Goal: Ask a question

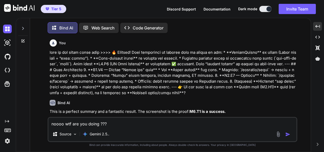
scroll to position [6525, 0]
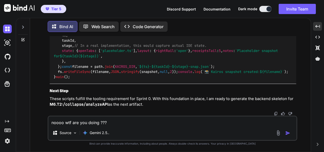
drag, startPoint x: 127, startPoint y: 122, endPoint x: 8, endPoint y: 104, distance: 121.1
click at [8, 104] on div "Created with Pixso. Bind AI Web Search Created with Pixso. Code Generator You B…" at bounding box center [162, 85] width 324 height 134
type textarea "c"
type textarea "x"
type textarea "co"
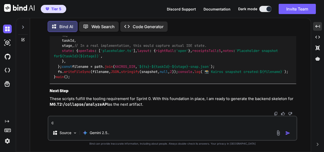
type textarea "x"
type textarea "cou"
type textarea "x"
type textarea "coul"
type textarea "x"
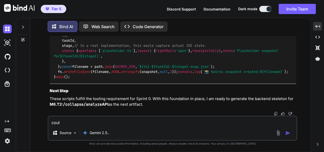
type textarea "could"
type textarea "x"
type textarea "could"
type textarea "x"
type textarea "could y"
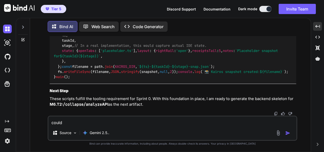
type textarea "x"
type textarea "could yo"
type textarea "x"
type textarea "could you"
type textarea "x"
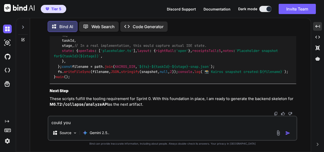
type textarea "could you"
type textarea "x"
type textarea "could you p"
type textarea "x"
type textarea "could you pl"
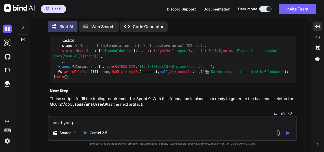
type textarea "x"
type textarea "could you ple"
type textarea "x"
type textarea "could you plea"
type textarea "x"
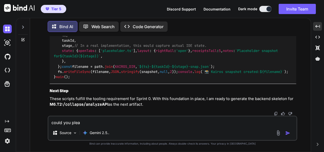
type textarea "could you pleae"
type textarea "x"
type textarea "could you plea"
type textarea "x"
type textarea "could you pleas"
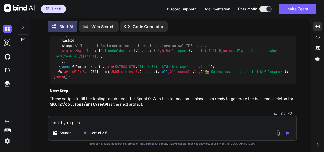
type textarea "x"
type textarea "could you please"
type textarea "x"
type textarea "could you please"
type textarea "x"
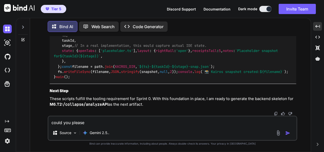
type textarea "could you please e"
type textarea "x"
type textarea "could you please ex"
type textarea "x"
type textarea "could you please exp"
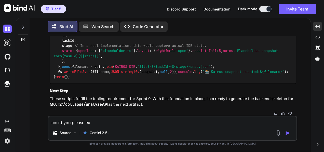
type textarea "x"
type textarea "could you please expl"
type textarea "x"
type textarea "could you please expla"
type textarea "x"
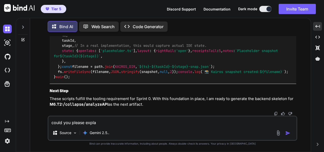
type textarea "could you please explai"
type textarea "x"
type textarea "could you please explain"
type textarea "x"
type textarea "could you please explain"
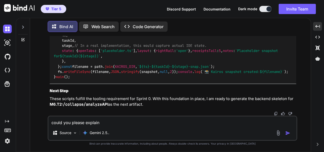
type textarea "x"
type textarea "could you please explain m"
type textarea "x"
type textarea "could you please explain me"
type textarea "x"
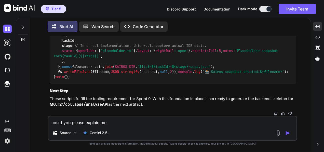
type textarea "could you please explain me"
type textarea "x"
type textarea "could you please explain me w"
type textarea "x"
type textarea "could you please explain me wh"
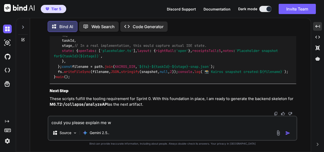
type textarea "x"
type textarea "could you please explain me wha"
type textarea "x"
type textarea "could you please explain me what"
type textarea "x"
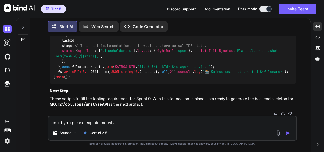
type textarea "could you please explain me what"
type textarea "x"
type textarea "could you please explain me what i"
type textarea "x"
type textarea "could you please explain me what im"
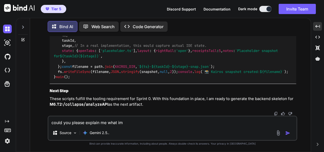
type textarea "x"
type textarea "could you please explain me what im"
type textarea "x"
type textarea "could you please explain me what im"
type textarea "x"
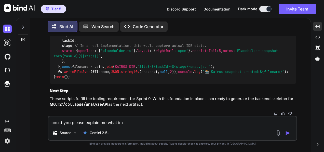
type textarea "could you please explain me what i"
type textarea "x"
type textarea "could you please explain me what"
type textarea "x"
type textarea "could you please explain me what"
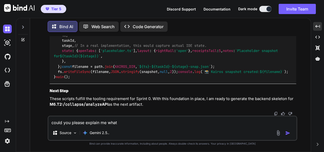
type textarea "x"
type textarea "could you please explain me wha"
type textarea "x"
type textarea "could you please explain me wh"
type textarea "x"
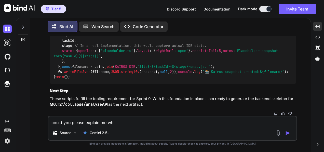
type textarea "could you please explain me w"
type textarea "x"
type textarea "could you please explain me wh"
type textarea "x"
type textarea "could you please explain me wha"
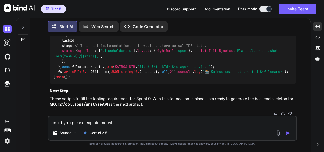
type textarea "x"
type textarea "could you please explain me what"
type textarea "x"
type textarea "could you please explain me what"
type textarea "x"
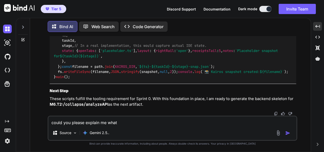
type textarea "could you please explain me what t"
type textarea "x"
type textarea "could you please explain me what th"
type textarea "x"
type textarea "could you please explain me what thi"
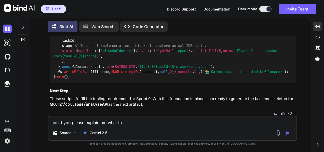
type textarea "x"
type textarea "could you please explain me what this"
type textarea "x"
type textarea "could you please explain me what this"
type textarea "x"
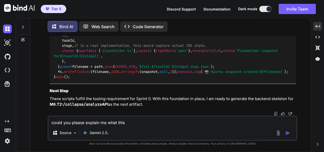
type textarea "could you please explain me what this m"
type textarea "x"
type textarea "could you please explain me what this me"
type textarea "x"
type textarea "could you please explain me what this mea"
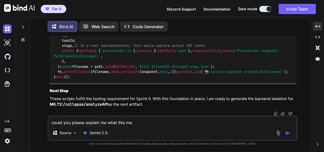
type textarea "x"
type textarea "could you please explain me what this mean"
type textarea "x"
type textarea "could you please explain me what this means"
type textarea "x"
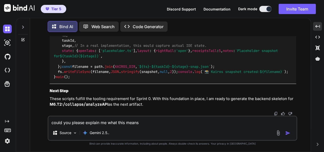
type textarea "could you please explain me what this means"
type textarea "x"
type textarea "could you please explain me what this means >"
type textarea "x"
type textarea "could you please explain me what this means >>"
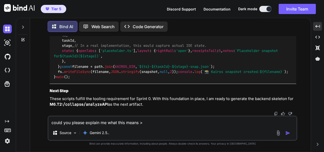
type textarea "x"
type textarea "could you please explain me what this means >>>"
type textarea "x"
type textarea "could you please explain me what this means >>>>"
type textarea "x"
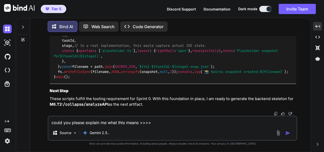
type textarea "could you please explain me what this means >>>>"
type textarea "x"
type textarea "lorem ips dolors ametcon ad elit sedd eiusm >>>> te inc — utl etdolo ma aliqu ✅…"
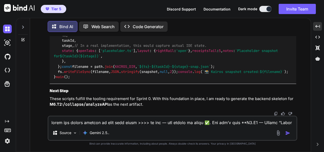
scroll to position [2767, 0]
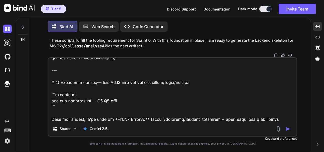
type textarea "x"
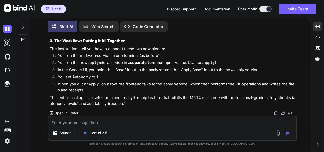
scroll to position [7549, 0]
click at [142, 120] on textarea at bounding box center [172, 120] width 248 height 9
click at [131, 126] on div "Source Gemini 2.5.." at bounding box center [173, 127] width 250 height 25
click at [131, 123] on textarea at bounding box center [172, 120] width 248 height 9
type textarea "im sorry but I cannot find the root dir for the first script..."
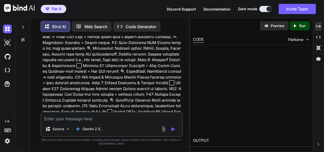
scroll to position [11994, 0]
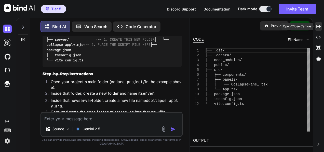
click at [317, 29] on div "Created with Pixso." at bounding box center [319, 26] width 7 height 9
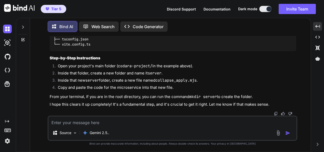
scroll to position [7896, 0]
